Goal: Obtain resource: Obtain resource

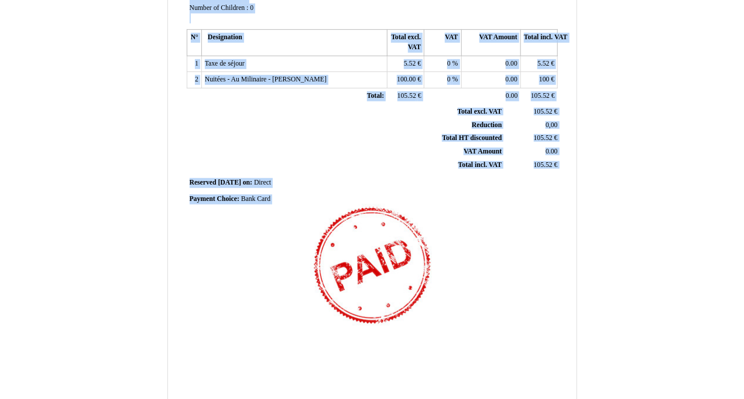
scroll to position [289, 0]
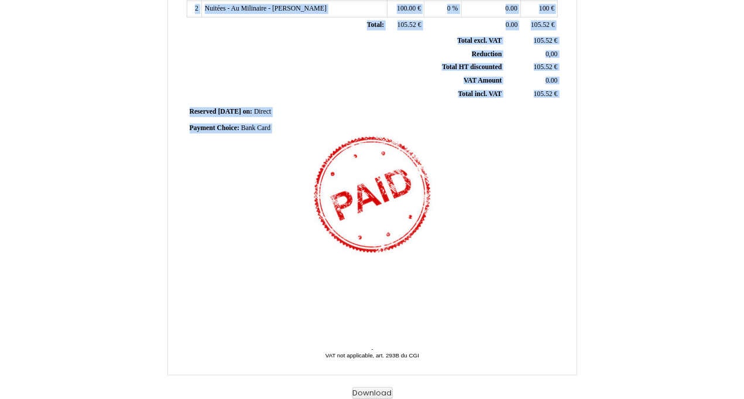
drag, startPoint x: 191, startPoint y: 59, endPoint x: 419, endPoint y: 250, distance: 297.1
click at [419, 250] on div "Invoice Invoice N° 6912654 6912654 Creation date 07 October 2025 Seller: Seller…" at bounding box center [371, 42] width 375 height 553
copy div "Invoice N° 6912654 Creation date 07 October 2025 Seller: - - - - - Cindy Beche …"
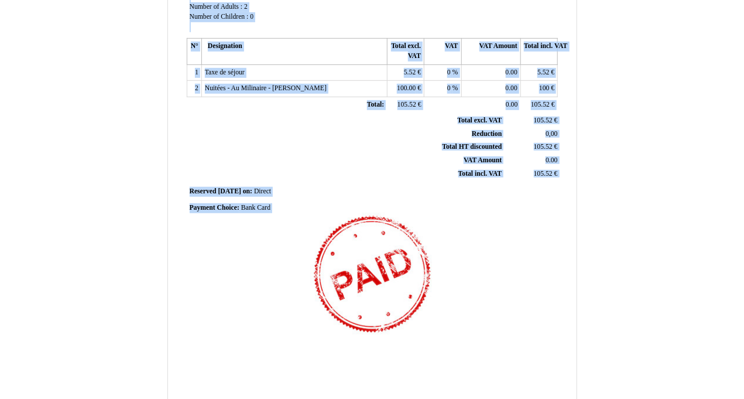
scroll to position [114, 0]
